Goal: Transaction & Acquisition: Purchase product/service

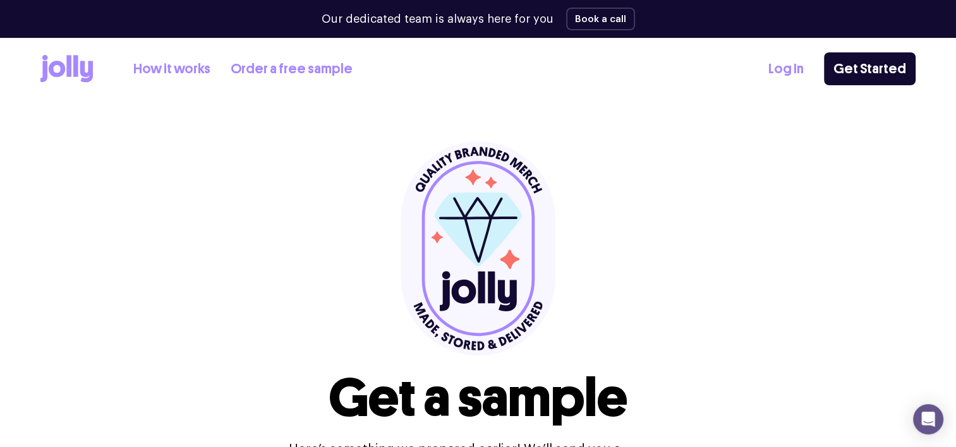
click at [172, 66] on link "How it works" at bounding box center [171, 69] width 77 height 21
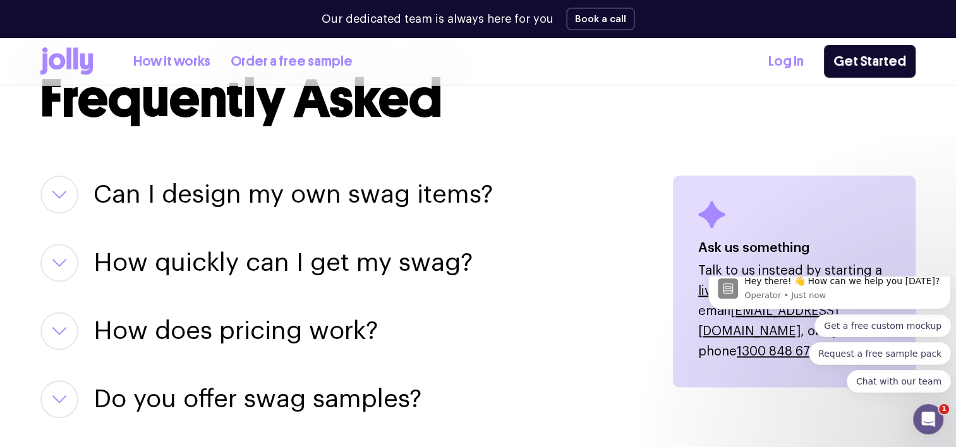
click at [61, 198] on button "button" at bounding box center [59, 195] width 38 height 38
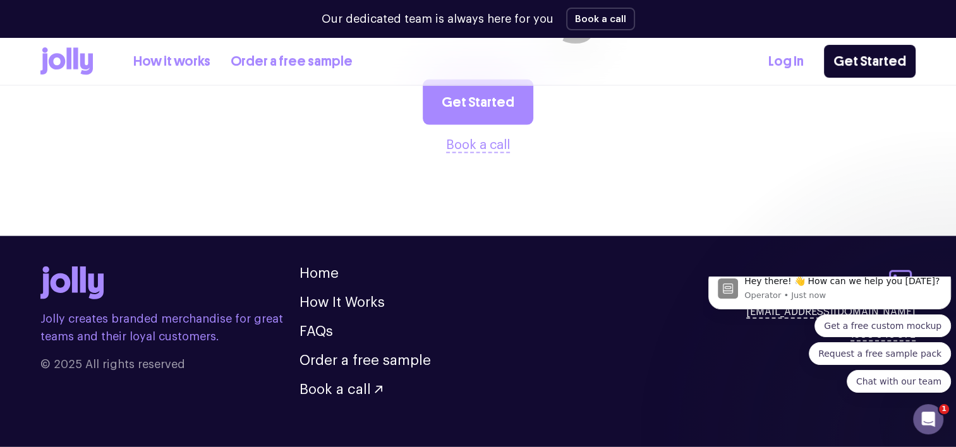
scroll to position [2747, 0]
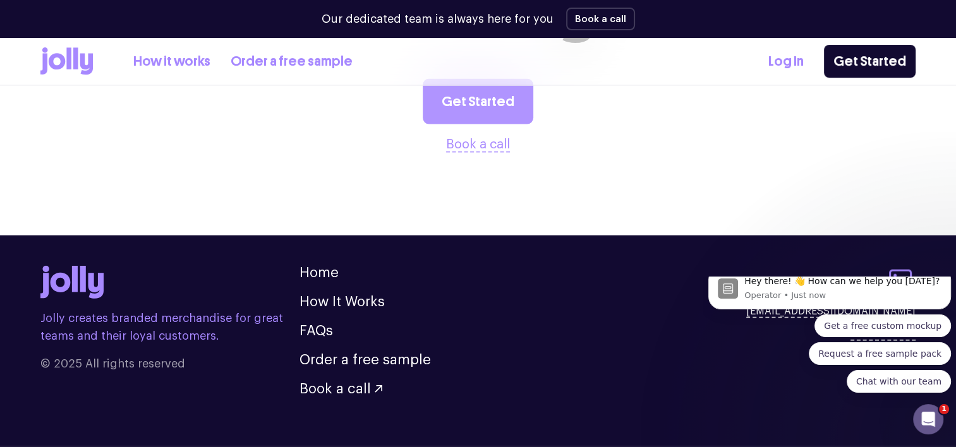
click at [481, 99] on link "Get Started" at bounding box center [478, 101] width 111 height 45
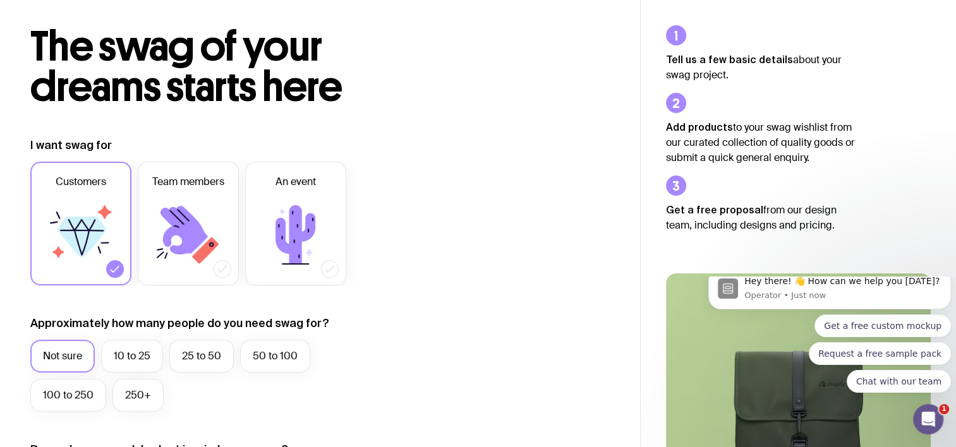
scroll to position [54, 0]
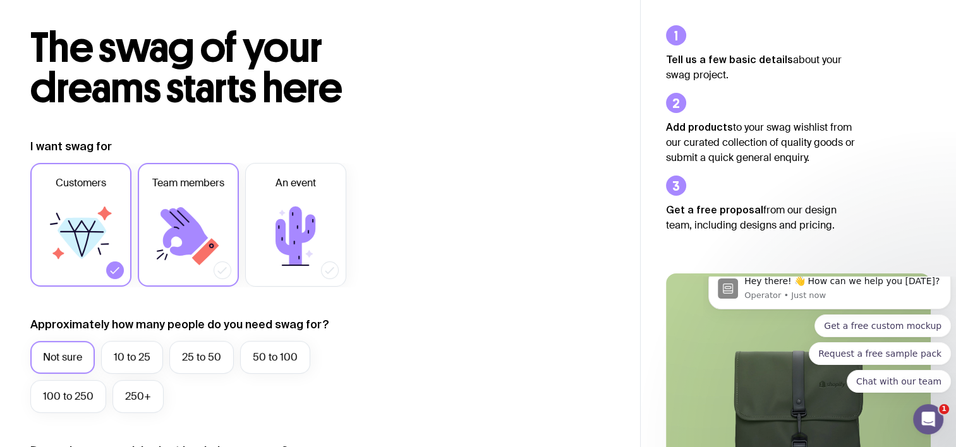
click at [209, 203] on icon at bounding box center [188, 236] width 76 height 76
click at [0, 0] on input "Team members" at bounding box center [0, 0] width 0 height 0
click at [115, 203] on icon at bounding box center [81, 236] width 76 height 76
click at [0, 0] on input "Customers" at bounding box center [0, 0] width 0 height 0
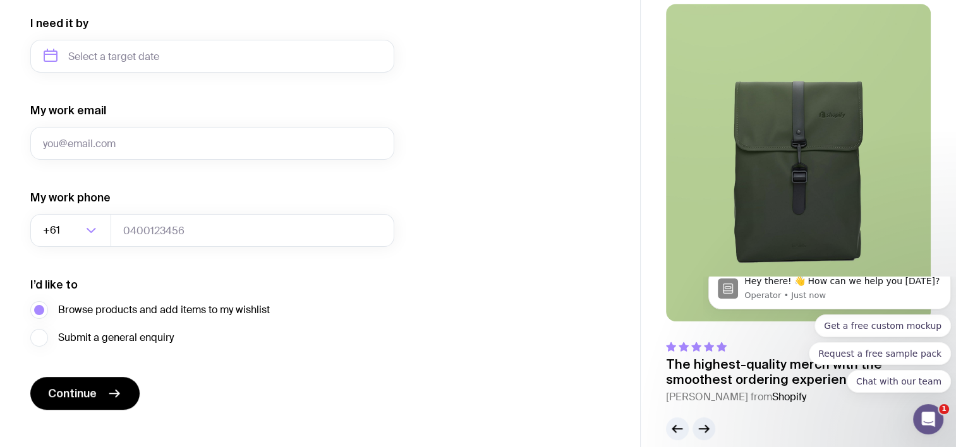
scroll to position [607, 0]
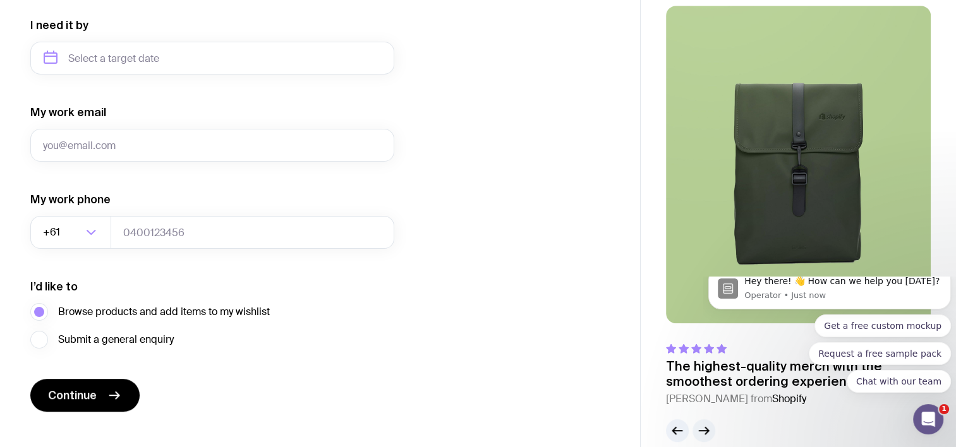
click at [710, 427] on icon "button" at bounding box center [703, 430] width 15 height 15
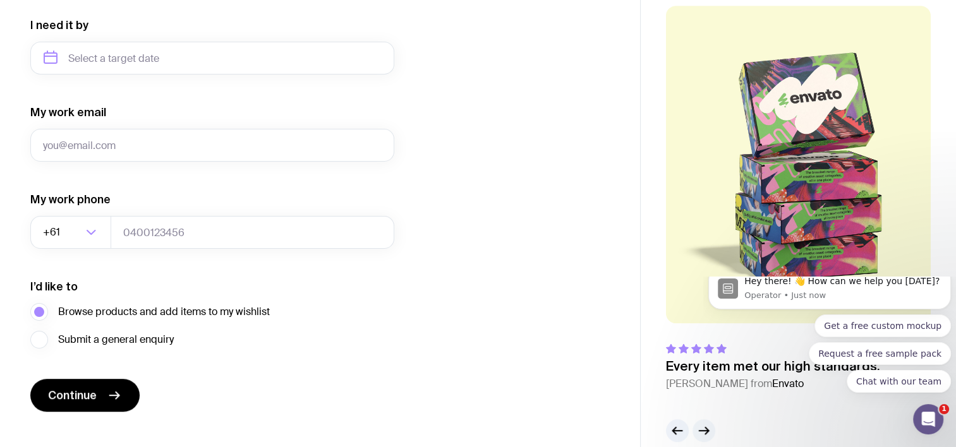
click at [710, 427] on icon "button" at bounding box center [703, 430] width 15 height 15
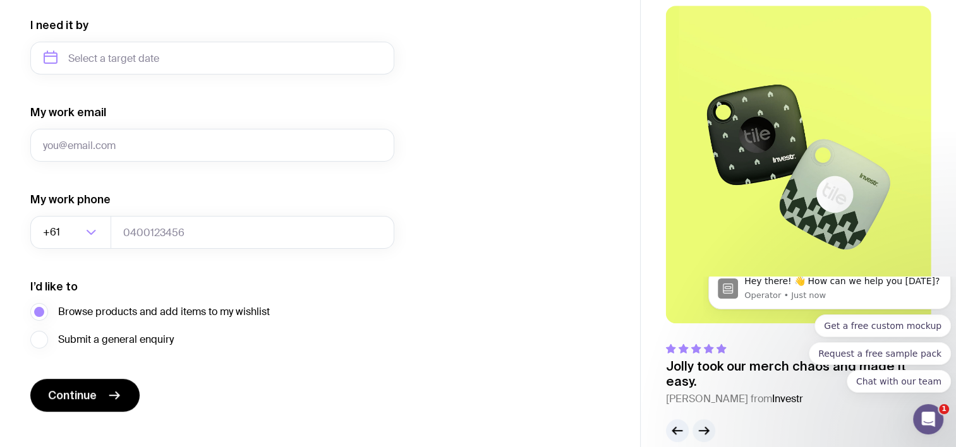
click at [710, 427] on icon "button" at bounding box center [703, 430] width 15 height 15
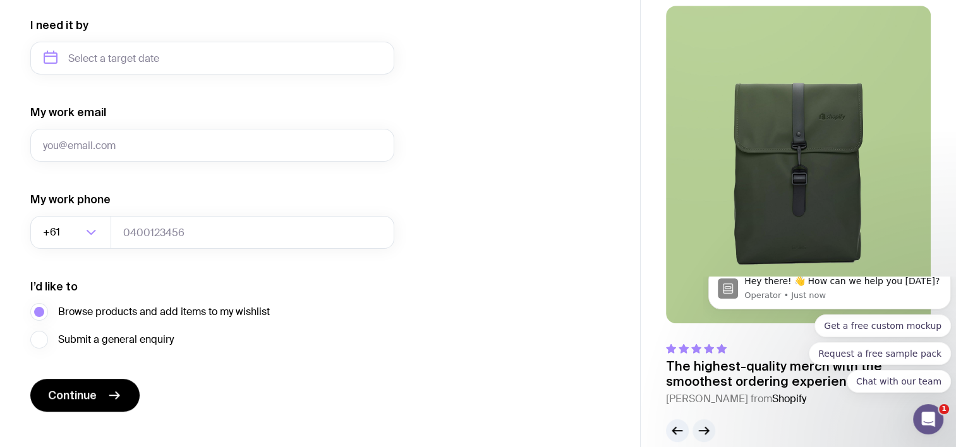
click at [710, 427] on icon "button" at bounding box center [703, 430] width 15 height 15
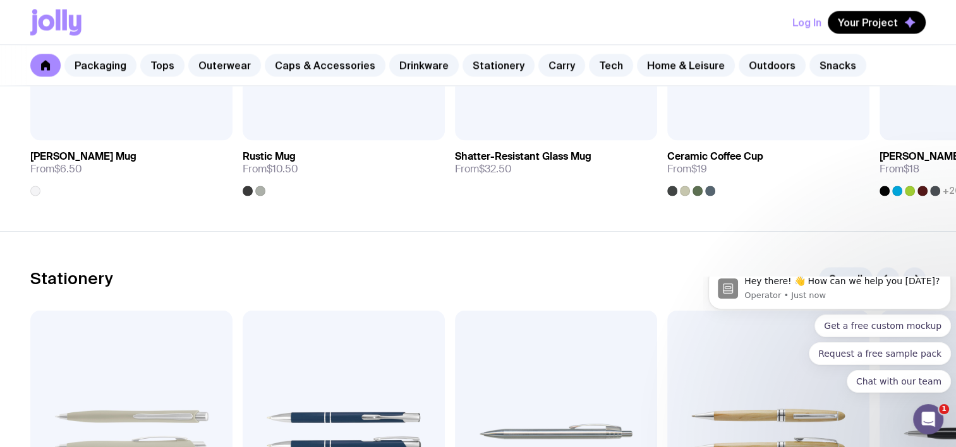
scroll to position [2088, 0]
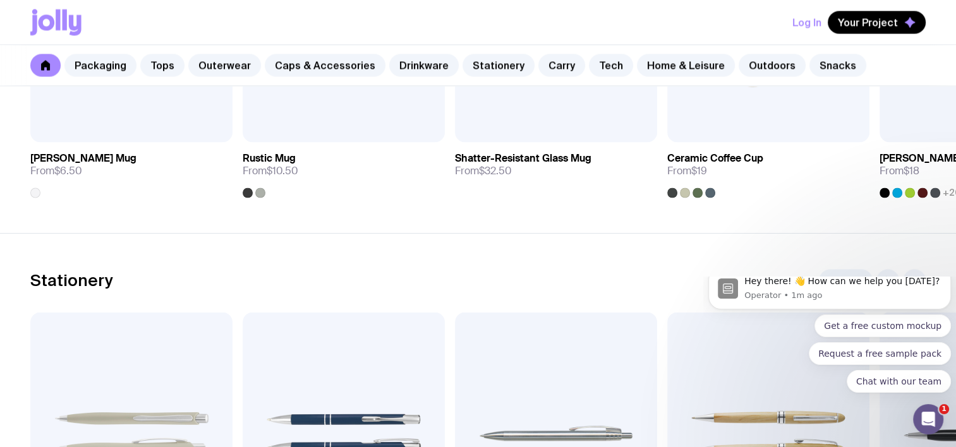
click html "Hey there! 👋 How can we help you [DATE]? Operator • 1m ago Get a free custom mo…"
click at [847, 273] on link "See all" at bounding box center [846, 280] width 54 height 23
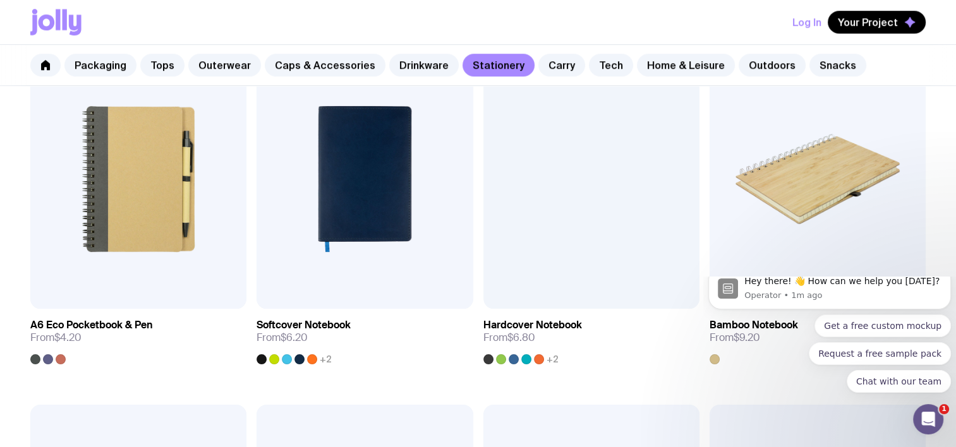
scroll to position [991, 0]
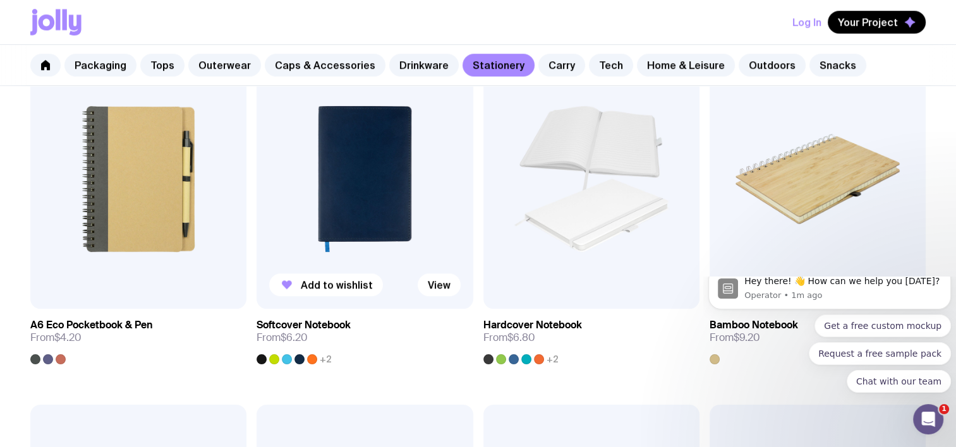
click at [368, 207] on img at bounding box center [365, 179] width 216 height 260
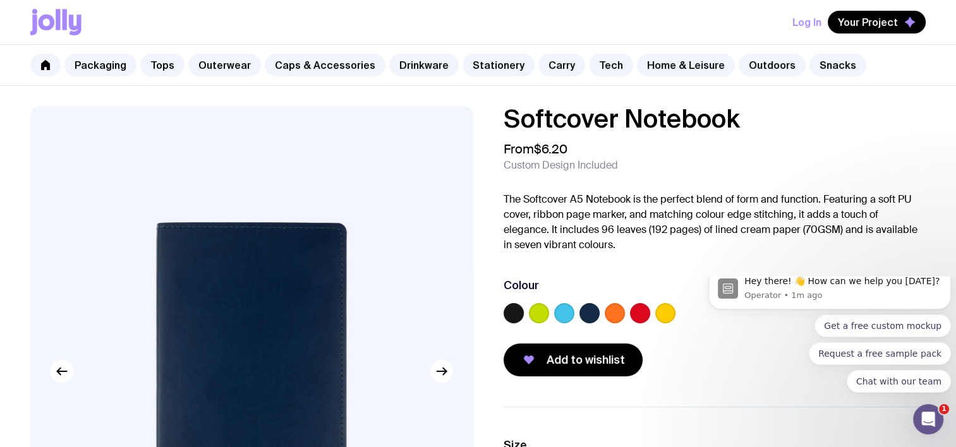
click at [518, 310] on label at bounding box center [514, 313] width 20 height 20
click at [0, 0] on input "radio" at bounding box center [0, 0] width 0 height 0
